Goal: Transaction & Acquisition: Purchase product/service

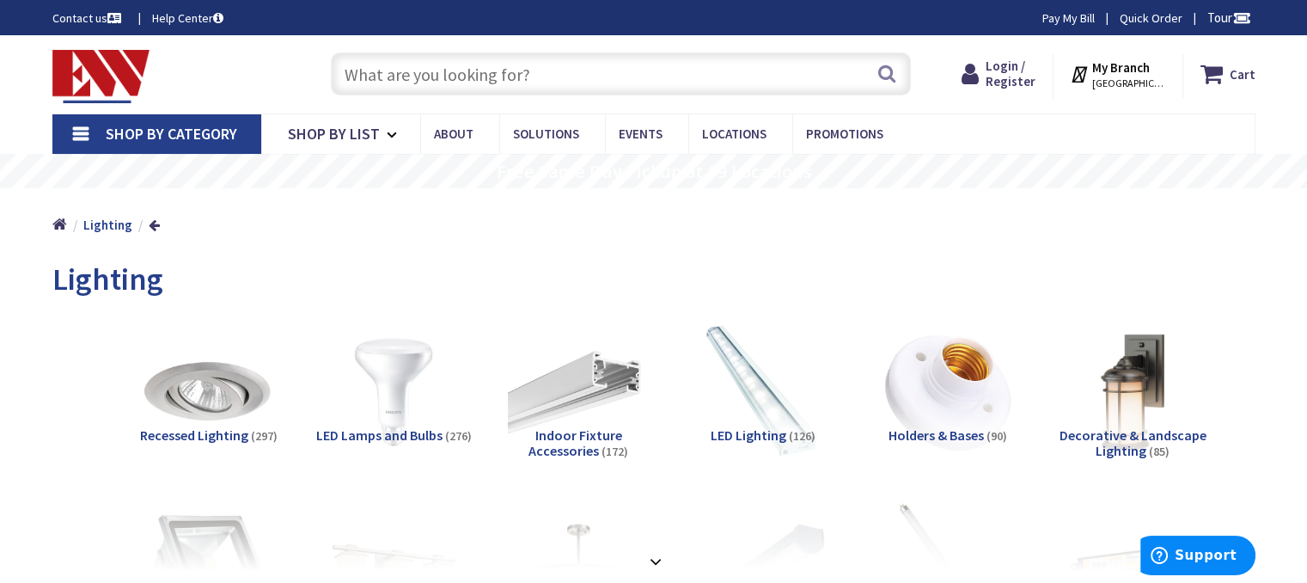
click at [455, 75] on input "text" at bounding box center [621, 73] width 580 height 43
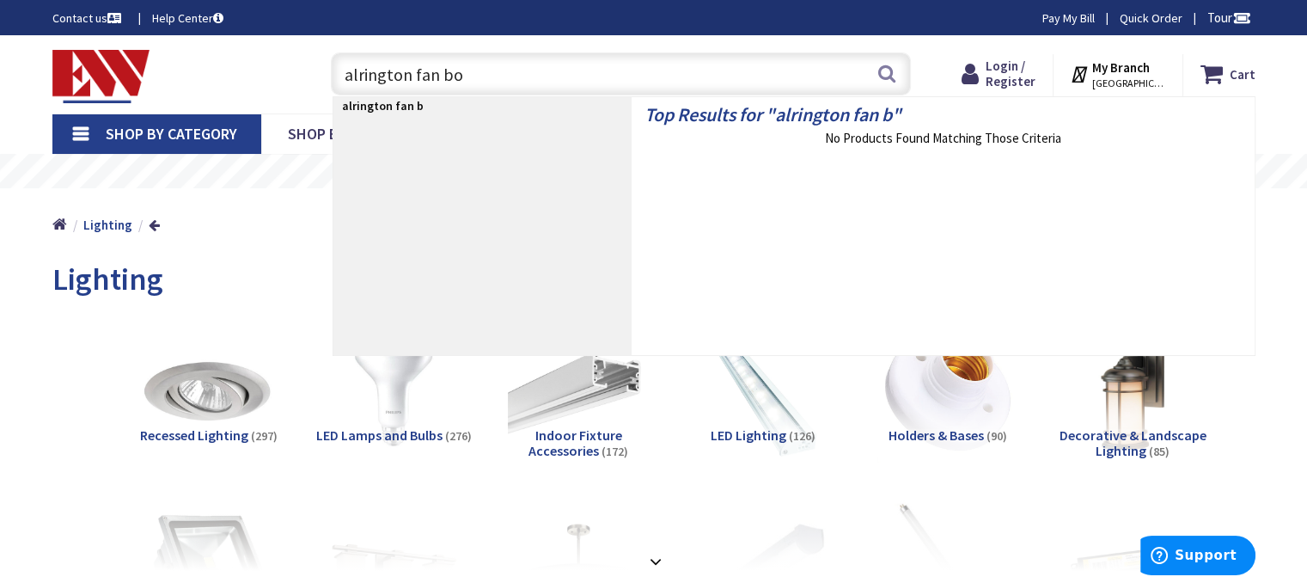
type input "alrington fan box"
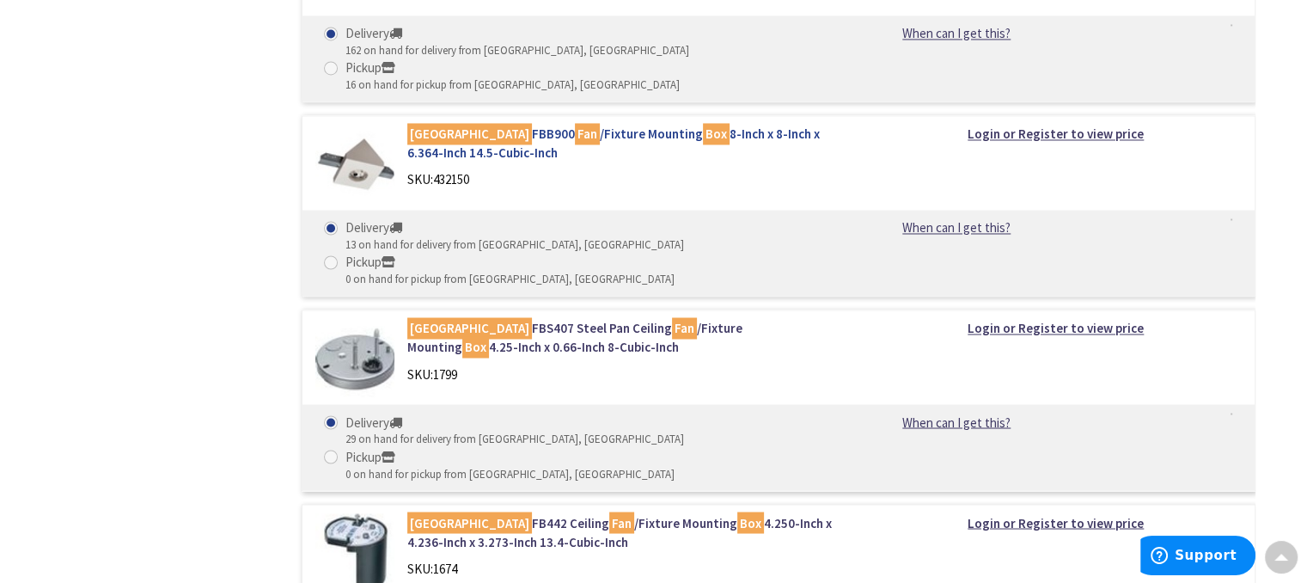
scroll to position [2914, 0]
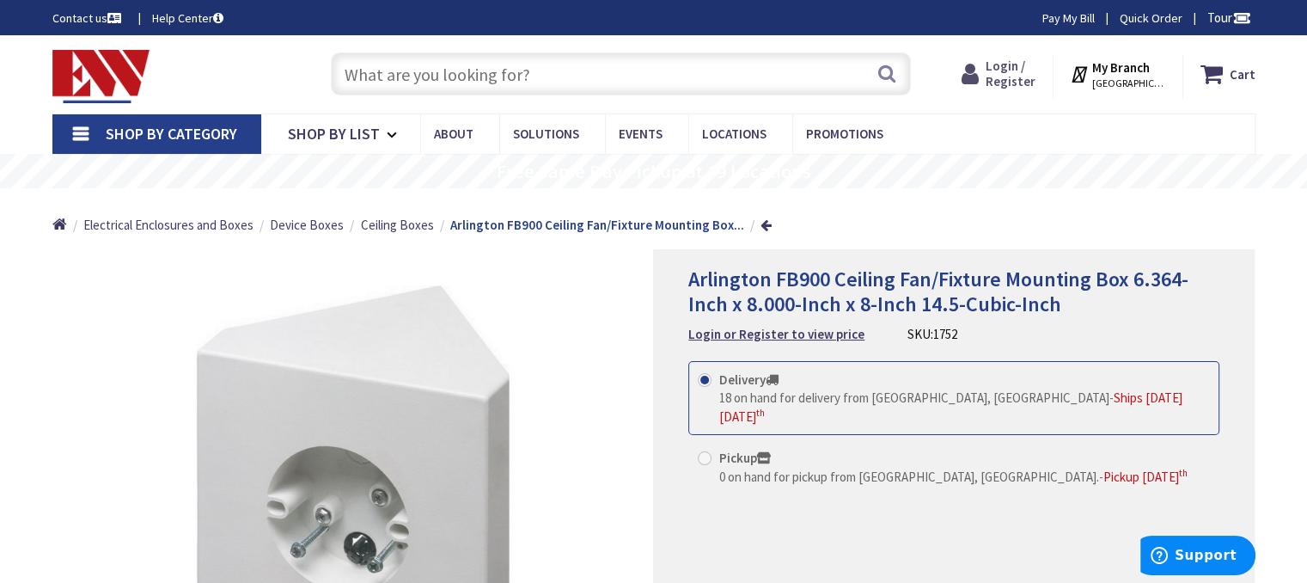
click at [1011, 70] on span "Login / Register" at bounding box center [1011, 74] width 50 height 32
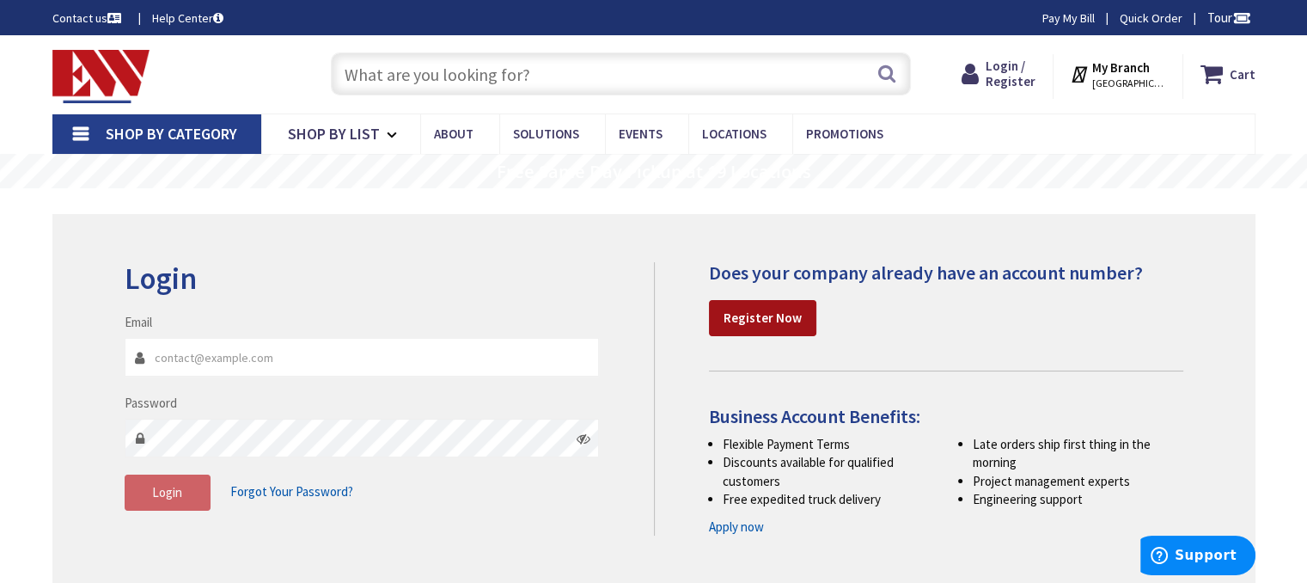
click at [723, 314] on strong "Register Now" at bounding box center [762, 317] width 78 height 16
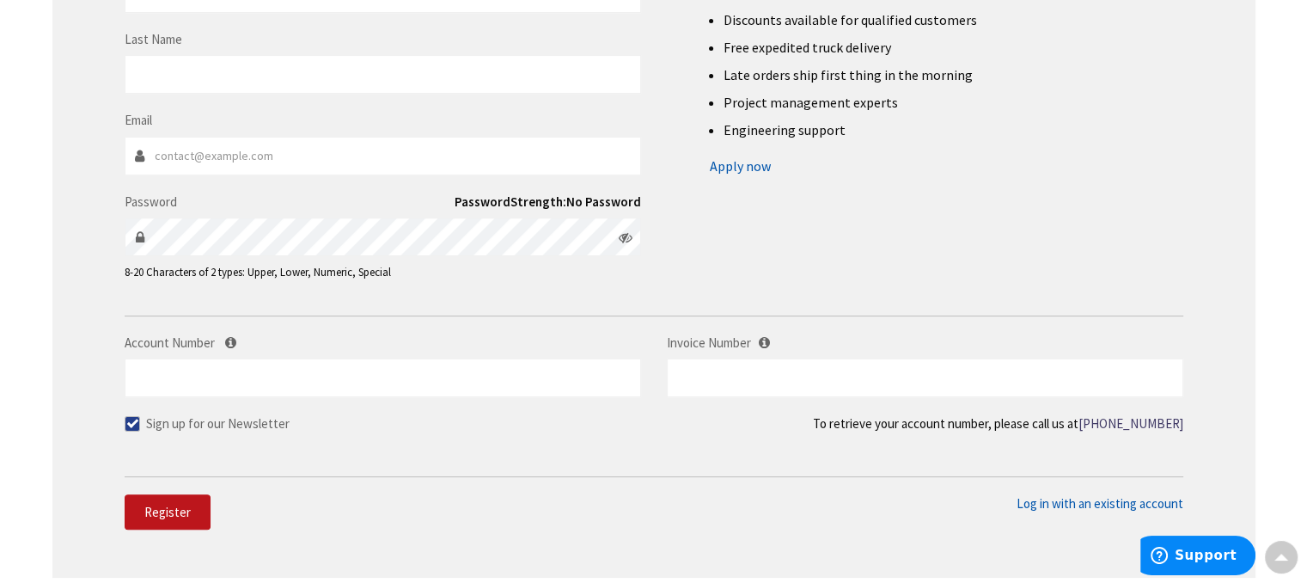
scroll to position [376, 0]
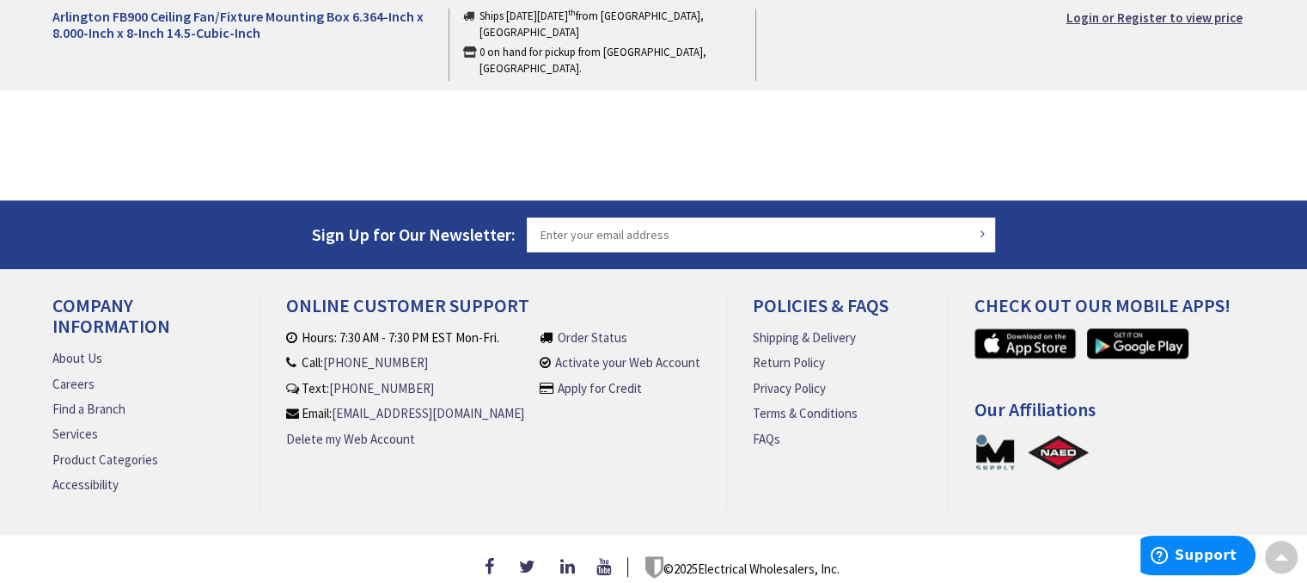
scroll to position [1254, 0]
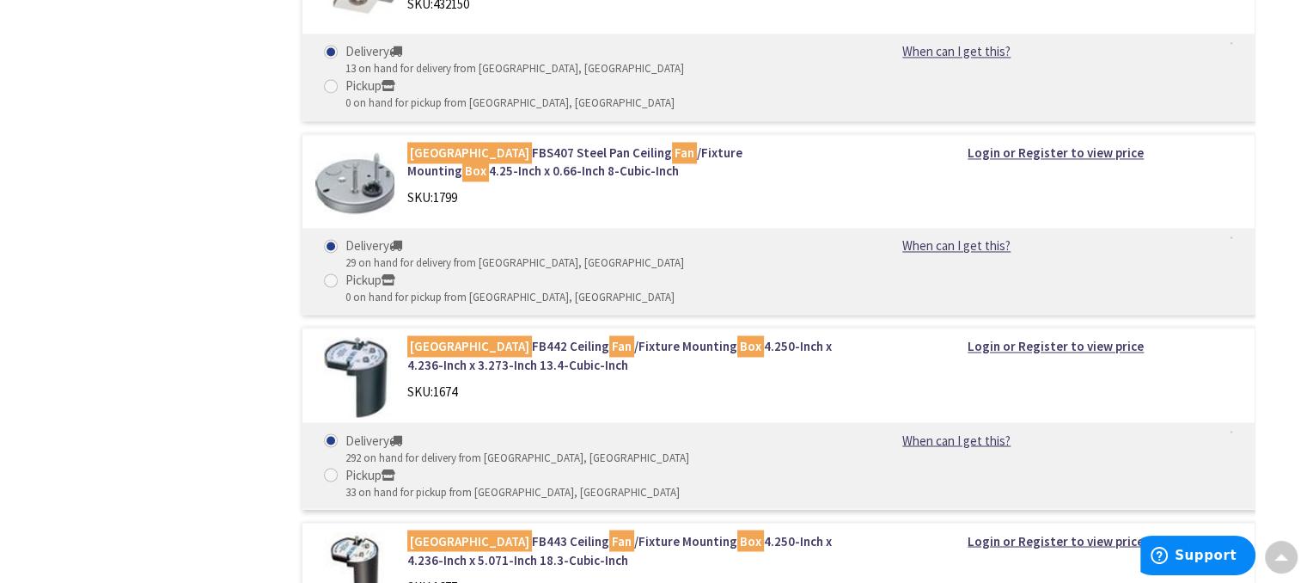
scroll to position [2840, 0]
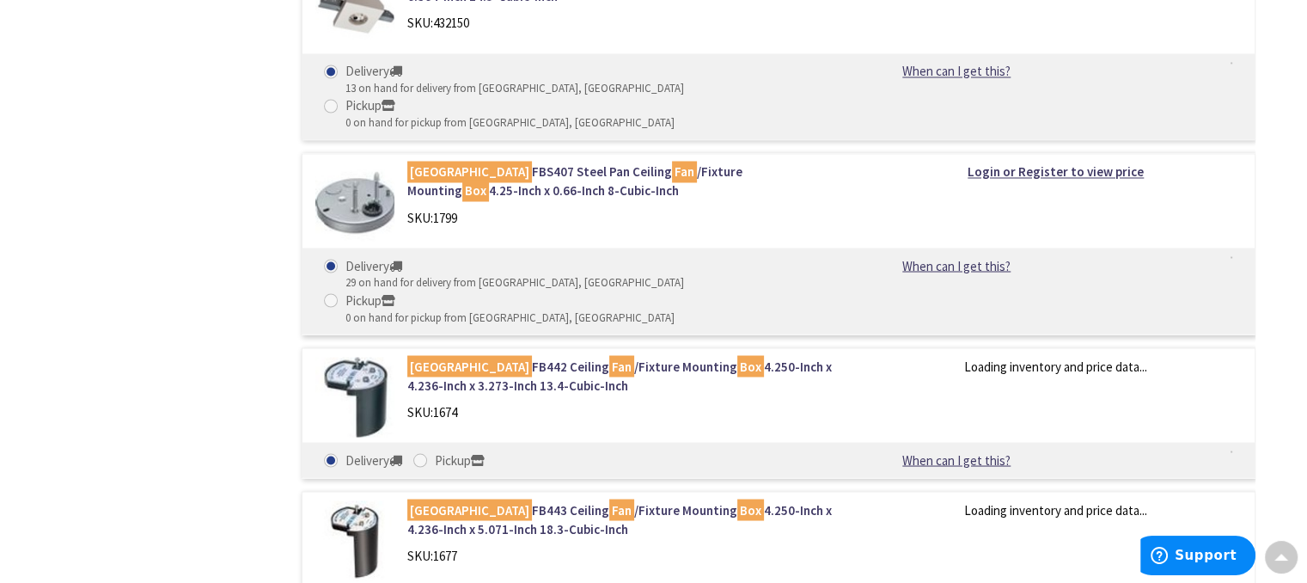
scroll to position [3072, 0]
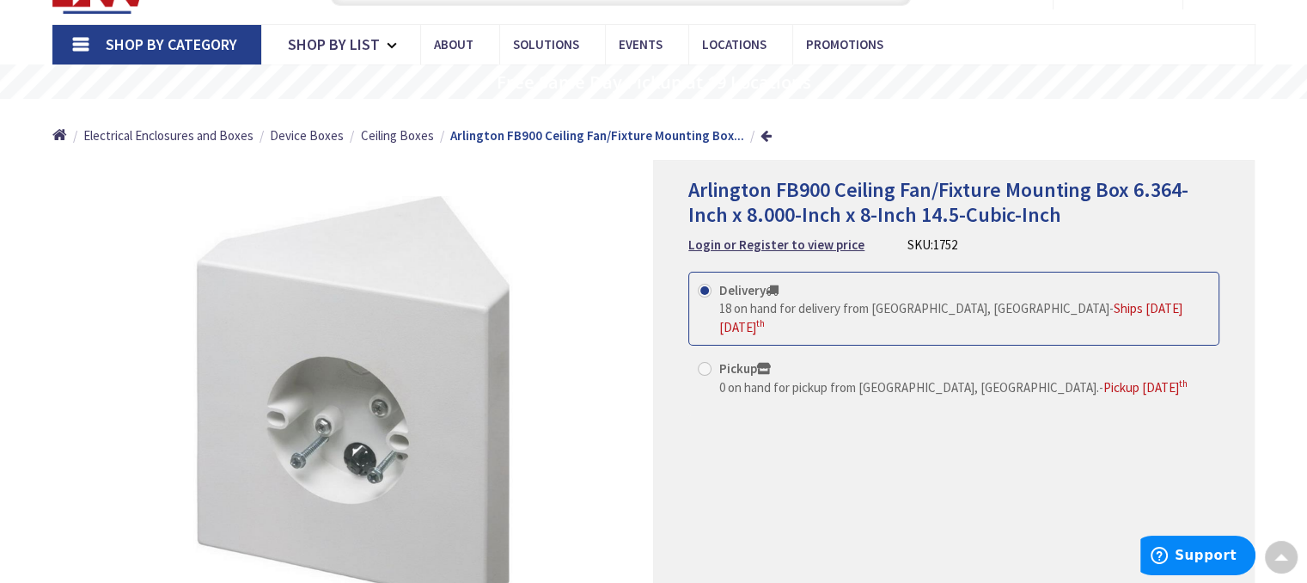
scroll to position [89, 0]
drag, startPoint x: 830, startPoint y: 189, endPoint x: 688, endPoint y: 180, distance: 142.1
click at [688, 180] on span "Arlington FB900 Ceiling Fan/Fixture Mounting Box 6.364-Inch x 8.000-Inch x 8-In…" at bounding box center [938, 203] width 500 height 52
copy span "Arlington FB900"
